Goal: Navigation & Orientation: Go to known website

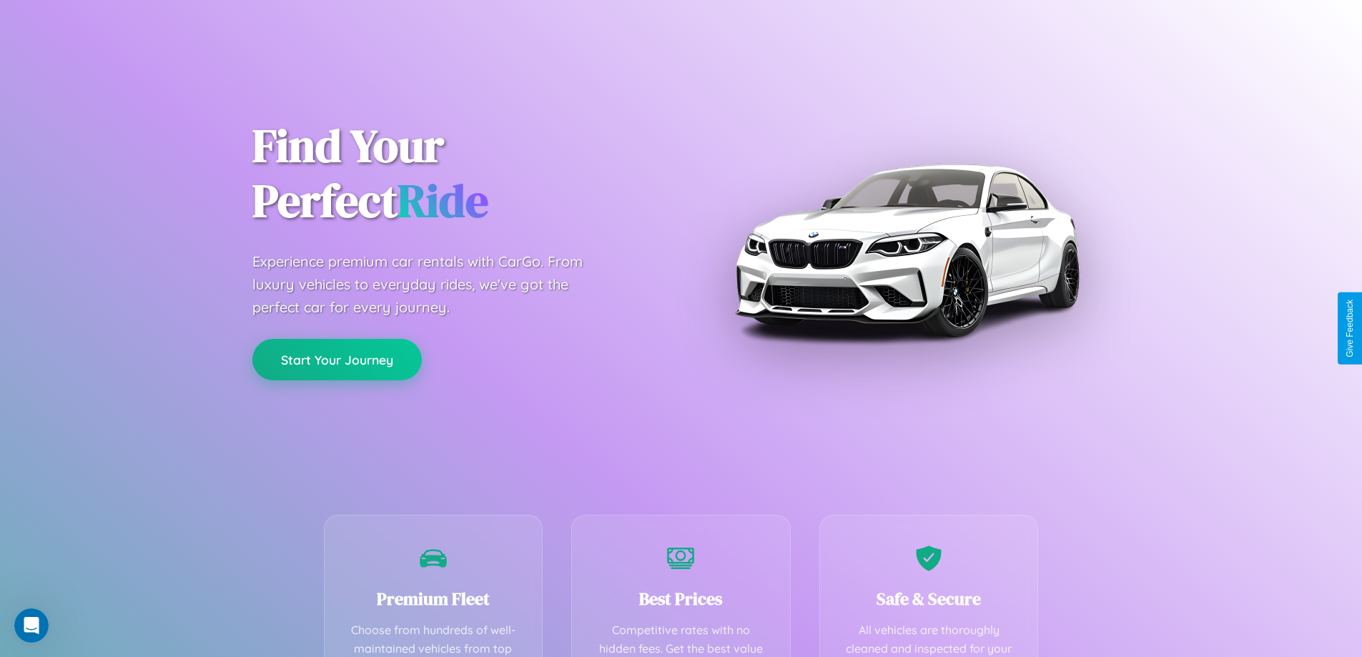
click at [337, 360] on button "Start Your Journey" at bounding box center [336, 359] width 169 height 41
click at [337, 359] on button "Start Your Journey" at bounding box center [336, 359] width 169 height 41
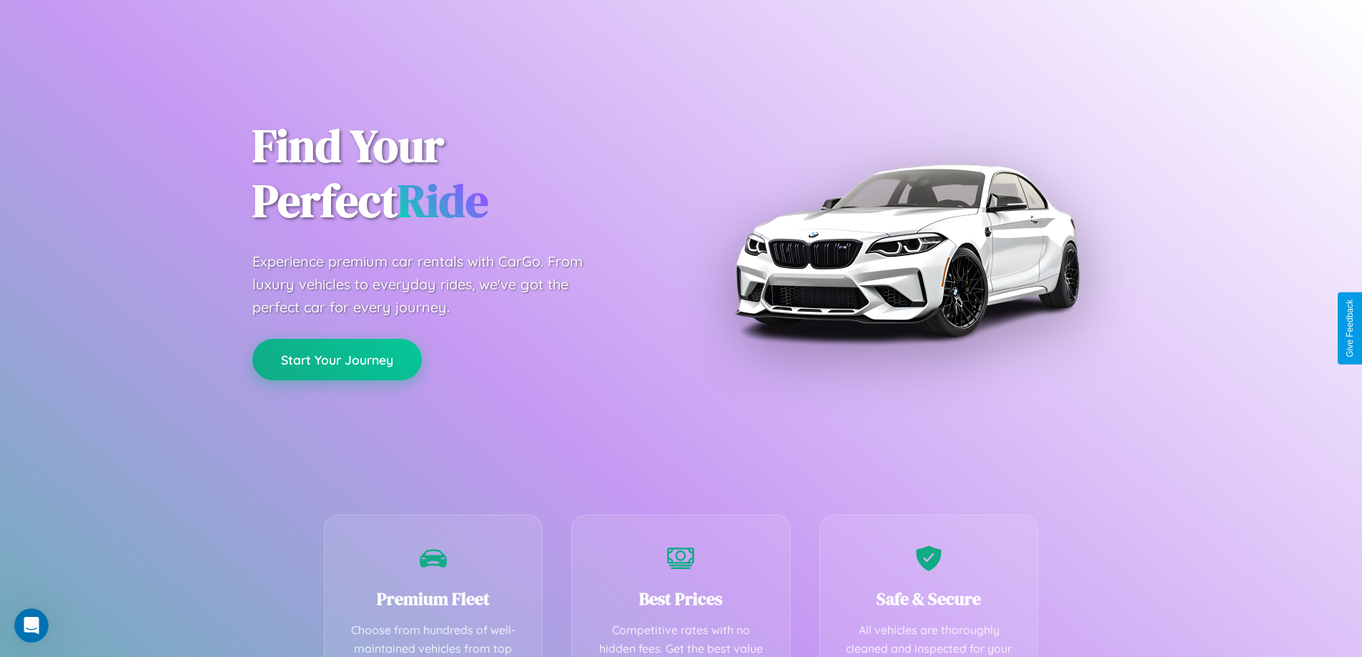
click at [337, 359] on button "Start Your Journey" at bounding box center [336, 359] width 169 height 41
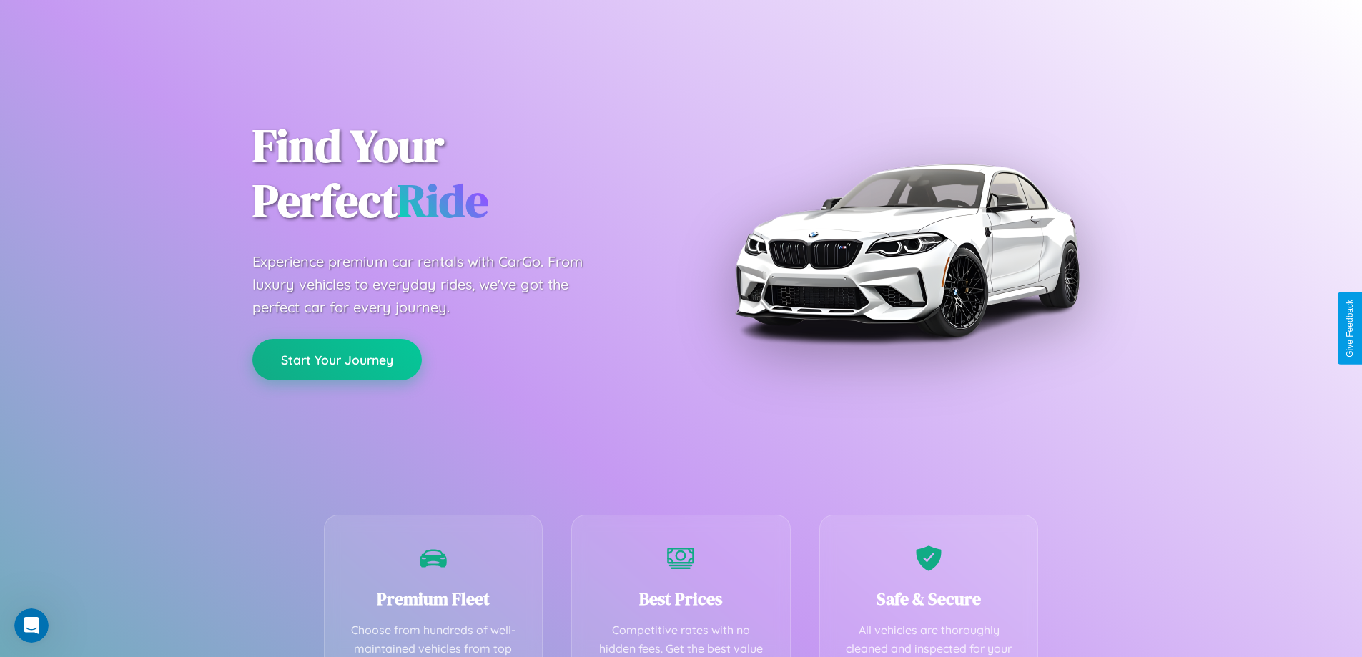
click at [337, 359] on button "Start Your Journey" at bounding box center [336, 359] width 169 height 41
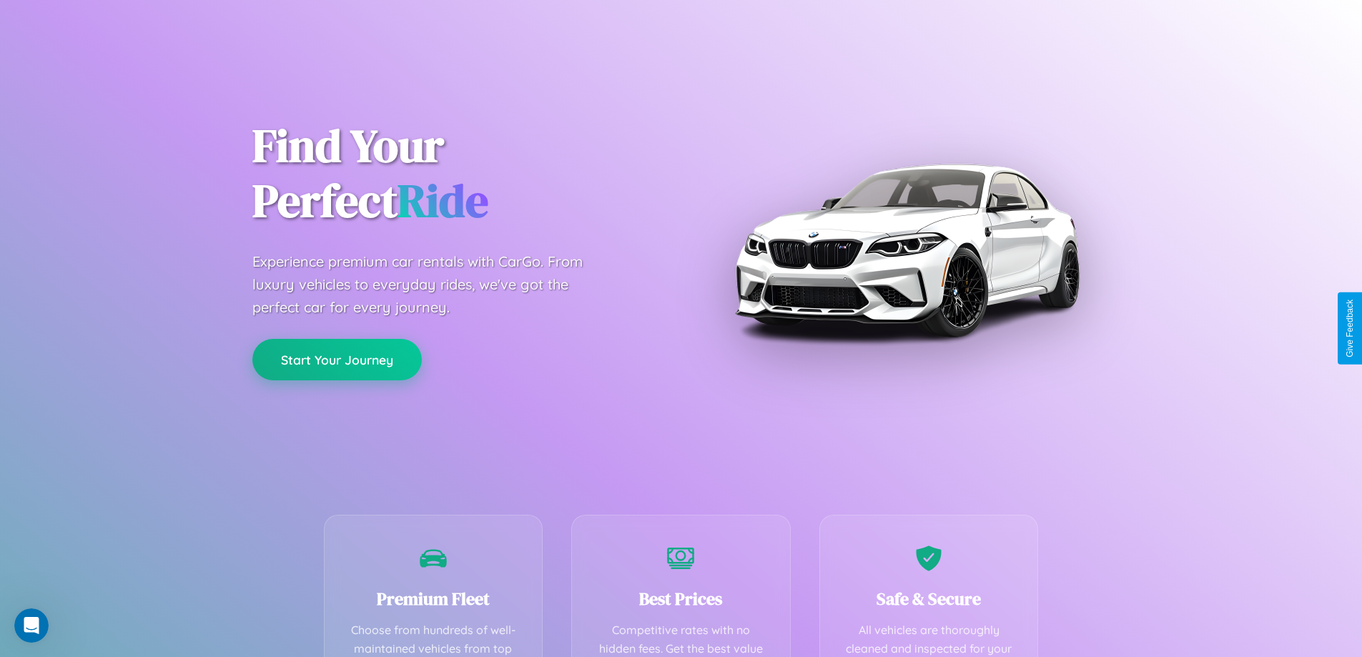
click at [337, 359] on button "Start Your Journey" at bounding box center [336, 359] width 169 height 41
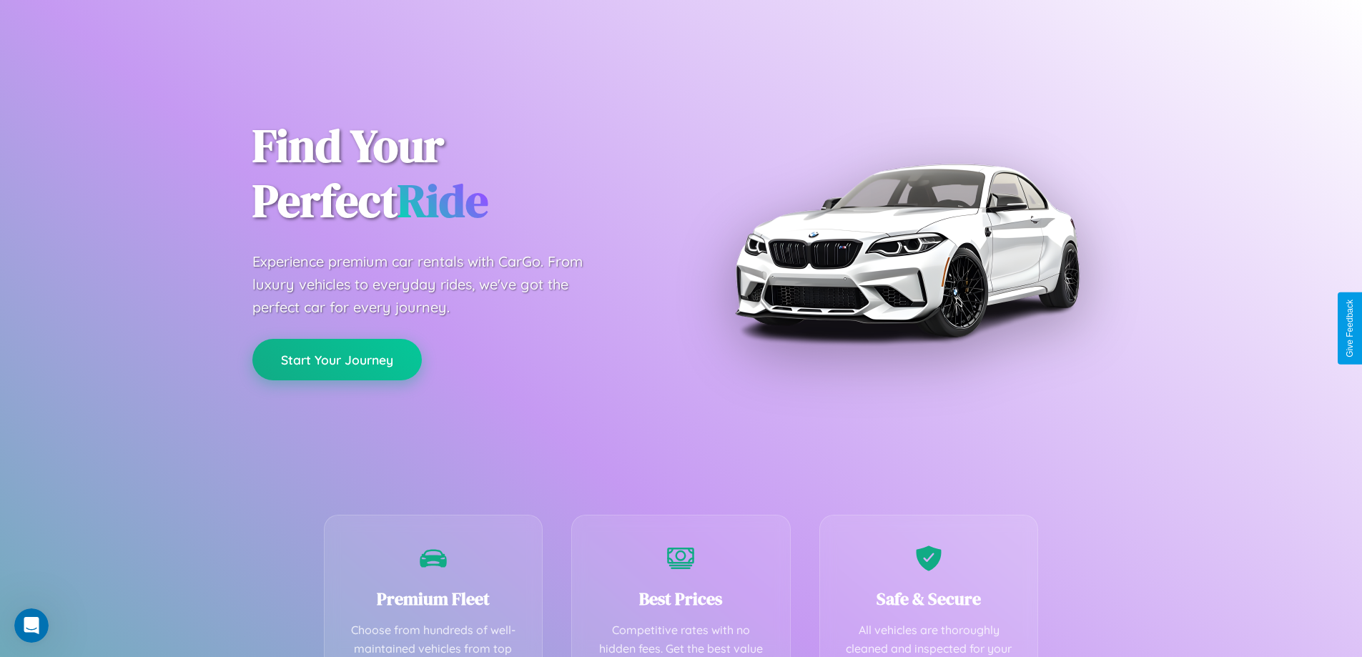
click at [337, 359] on button "Start Your Journey" at bounding box center [336, 359] width 169 height 41
